Goal: Task Accomplishment & Management: Use online tool/utility

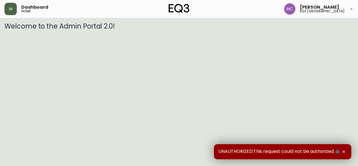
click at [5, 8] on button "button" at bounding box center [10, 9] width 12 height 12
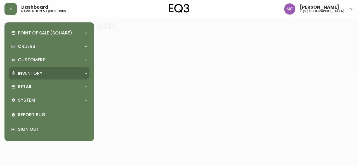
click at [33, 71] on p "Inventory" at bounding box center [30, 73] width 25 height 6
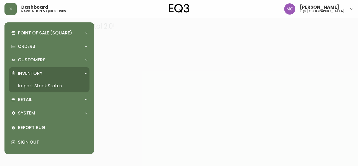
click at [48, 86] on link "Import Stock Status" at bounding box center [49, 85] width 80 height 13
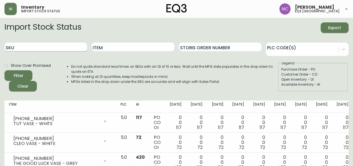
click at [51, 47] on input "SKU" at bounding box center [45, 46] width 83 height 9
paste input "[PHONE_NUMBER]"
type input "[PHONE_NUMBER]"
click at [4, 70] on button "Filter" at bounding box center [18, 75] width 28 height 11
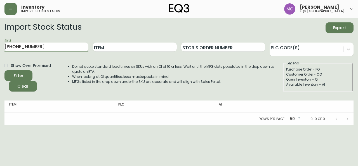
click at [43, 44] on input "[PHONE_NUMBER]" at bounding box center [46, 46] width 84 height 9
click at [4, 70] on button "Filter" at bounding box center [18, 75] width 28 height 11
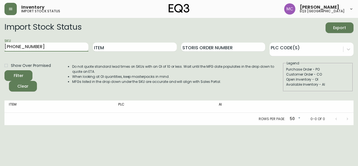
click at [4, 70] on button "Filter" at bounding box center [18, 75] width 28 height 11
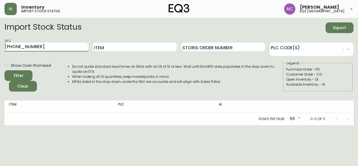
click at [4, 70] on button "Filter" at bounding box center [18, 75] width 28 height 11
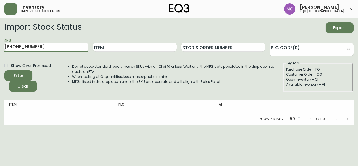
click at [4, 70] on button "Filter" at bounding box center [18, 75] width 28 height 11
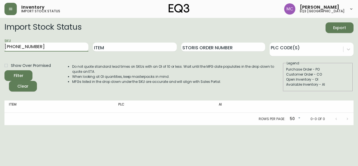
click at [4, 70] on button "Filter" at bounding box center [18, 75] width 28 height 11
drag, startPoint x: 69, startPoint y: 48, endPoint x: 0, endPoint y: 34, distance: 70.2
click at [0, 34] on main "Import Stock Status Export SKU [PHONE_NUMBER] Item Storis Order Number PLC Code…" at bounding box center [179, 71] width 358 height 107
click at [106, 48] on input "Item" at bounding box center [135, 46] width 84 height 9
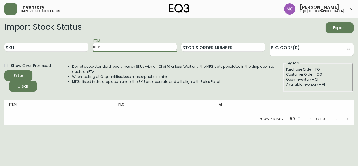
type input "isle"
click at [4, 70] on button "Filter" at bounding box center [18, 75] width 28 height 11
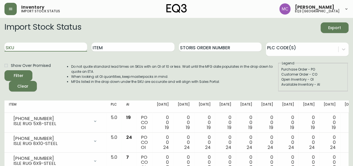
click at [22, 46] on input "SKU" at bounding box center [45, 46] width 83 height 9
paste input "[PHONE_NUMBER]"
type input "[PHONE_NUMBER]"
click at [4, 70] on button "Filter" at bounding box center [18, 75] width 28 height 11
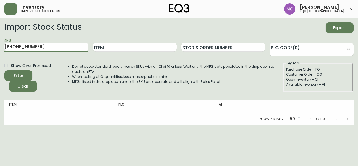
drag, startPoint x: 42, startPoint y: 45, endPoint x: 0, endPoint y: 44, distance: 42.5
click at [0, 44] on main "Import Stock Status Export SKU [PHONE_NUMBER] Item Storis Order Number PLC Code…" at bounding box center [179, 71] width 358 height 107
click at [0, 102] on main "Import Stock Status Export SKU [PHONE_NUMBER] Item Storis Order Number PLC Code…" at bounding box center [179, 71] width 358 height 107
drag, startPoint x: 42, startPoint y: 47, endPoint x: 0, endPoint y: 42, distance: 41.9
click at [0, 42] on main "Import Stock Status Export SKU [PHONE_NUMBER] Item Storis Order Number PLC Code…" at bounding box center [179, 71] width 358 height 107
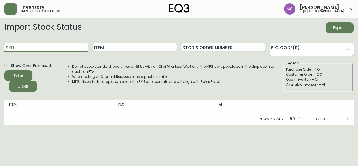
paste input "[PHONE_NUMBER]"
type input "[PHONE_NUMBER]"
click at [4, 70] on button "Filter" at bounding box center [18, 75] width 28 height 11
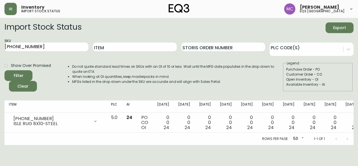
click at [0, 74] on main "Import Stock Status Export SKU [PHONE_NUMBER] Item Storis Order Number PLC Code…" at bounding box center [179, 81] width 358 height 127
